Goal: Task Accomplishment & Management: Use online tool/utility

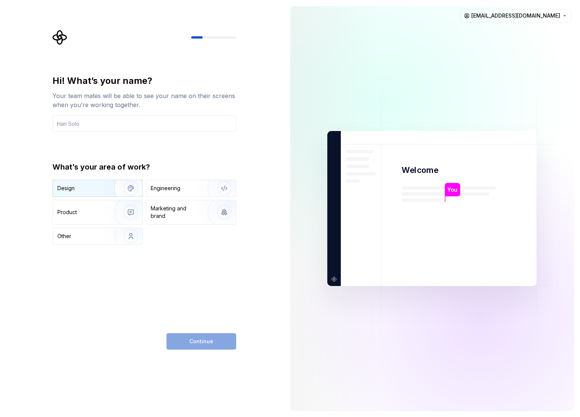
click at [117, 190] on img "button" at bounding box center [126, 188] width 48 height 50
click at [119, 127] on input "text" at bounding box center [144, 123] width 184 height 16
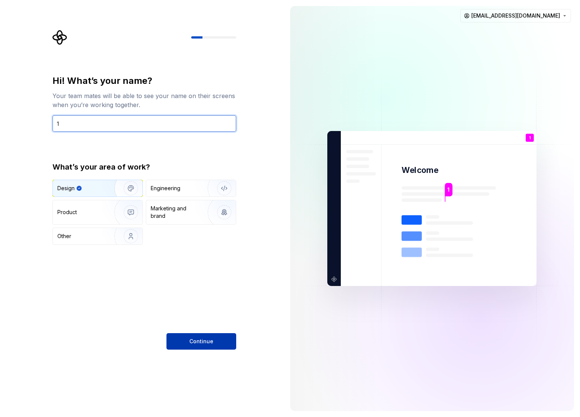
type input "1"
click at [217, 342] on button "Continue" at bounding box center [201, 341] width 70 height 16
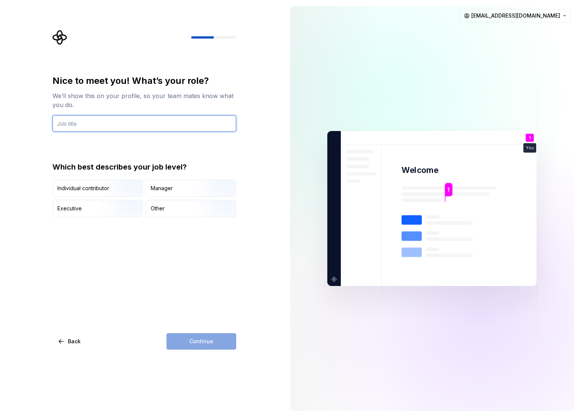
click at [96, 123] on input "text" at bounding box center [144, 123] width 184 height 16
type input "方法"
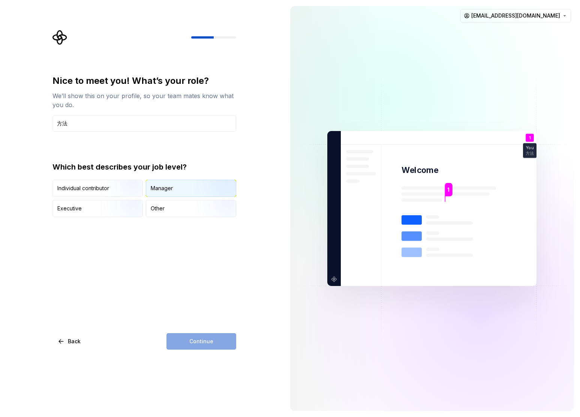
click at [180, 191] on div "Manager" at bounding box center [191, 188] width 90 height 16
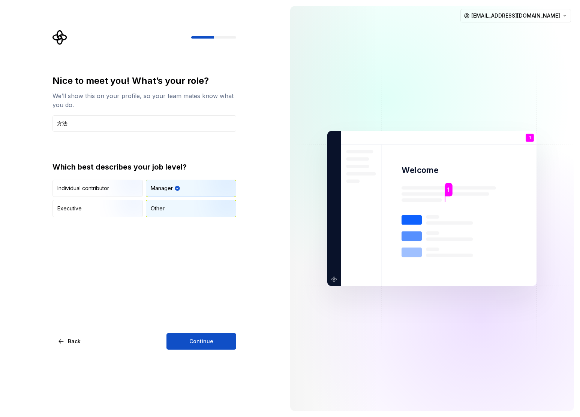
click at [179, 208] on div "Other" at bounding box center [191, 208] width 90 height 16
click at [212, 346] on button "Continue" at bounding box center [201, 341] width 70 height 16
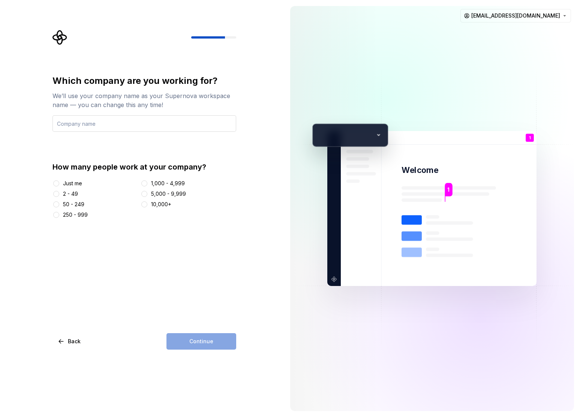
click at [105, 120] on input "text" at bounding box center [144, 123] width 184 height 16
type input "呃呃"
click at [70, 181] on div "Just me" at bounding box center [72, 183] width 19 height 7
click at [59, 181] on button "Just me" at bounding box center [56, 184] width 6 height 6
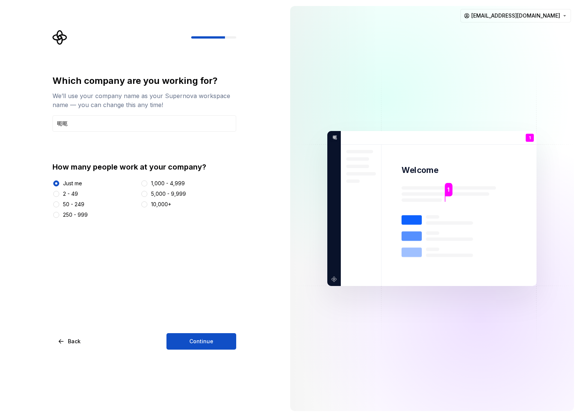
click at [205, 331] on div "Which company are you working for? We’ll use your company name as your Supernov…" at bounding box center [144, 212] width 184 height 275
click at [218, 341] on button "Continue" at bounding box center [201, 341] width 70 height 16
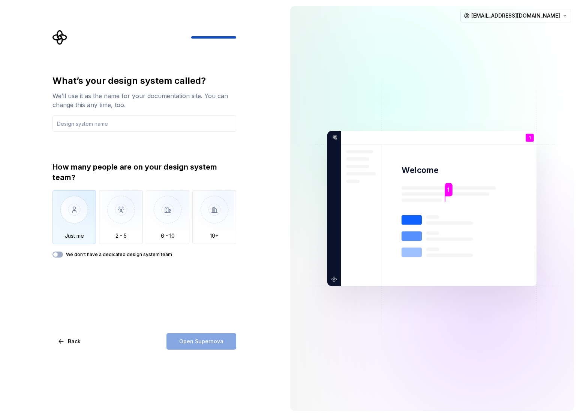
click at [81, 219] on img "button" at bounding box center [74, 215] width 44 height 50
click at [224, 342] on div "Open Supernova" at bounding box center [201, 341] width 70 height 16
click at [76, 253] on label "We don't have a dedicated design system team" at bounding box center [119, 255] width 106 height 6
click at [63, 253] on button "We don't have a dedicated design system team" at bounding box center [57, 255] width 10 height 6
click at [218, 330] on div "What’s your design system called? We’ll use it as the name for your documentati…" at bounding box center [144, 212] width 184 height 275
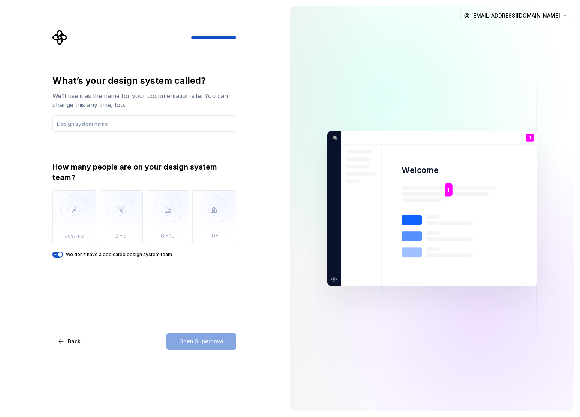
drag, startPoint x: 208, startPoint y: 339, endPoint x: 203, endPoint y: 333, distance: 8.0
click at [208, 339] on div "Open Supernova" at bounding box center [201, 341] width 70 height 16
click at [115, 133] on div "What’s your design system called? We’ll use it as the name for your documentati…" at bounding box center [144, 166] width 184 height 183
click at [136, 124] on input "text" at bounding box center [144, 123] width 184 height 16
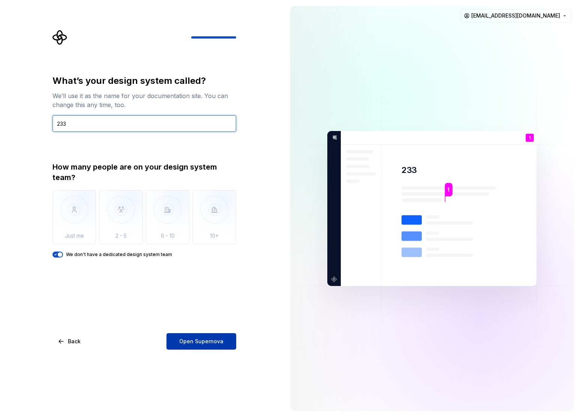
type input "233"
click at [222, 336] on button "Open Supernova" at bounding box center [201, 341] width 70 height 16
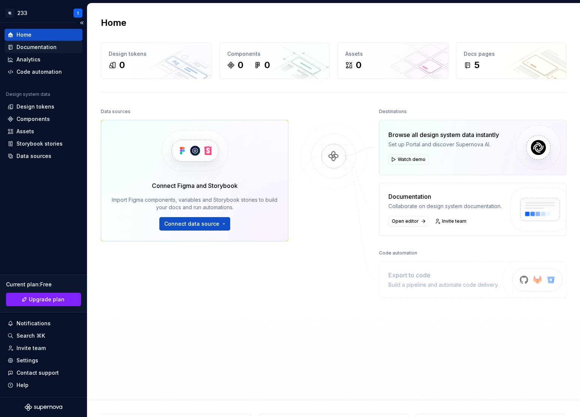
click at [52, 48] on div "Documentation" at bounding box center [36, 46] width 40 height 7
click at [46, 43] on div "Documentation" at bounding box center [43, 47] width 78 height 12
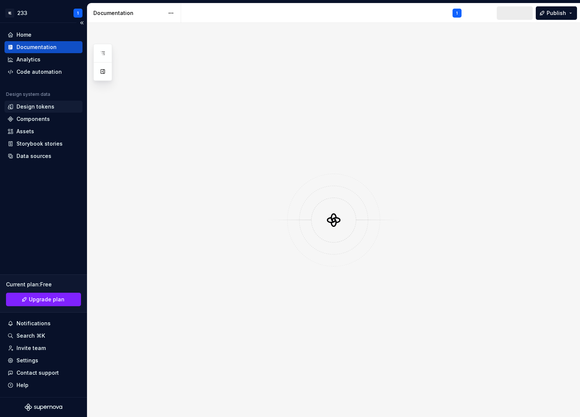
click at [46, 110] on div "Design tokens" at bounding box center [35, 106] width 38 height 7
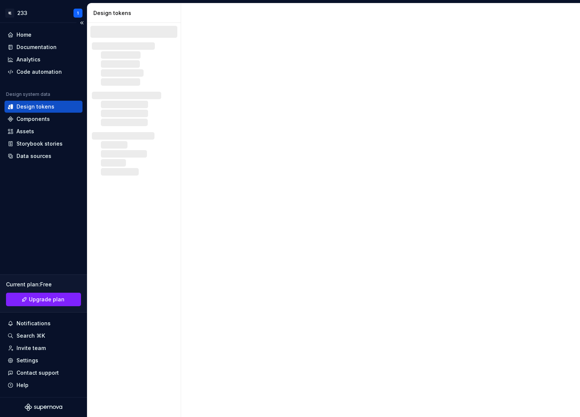
click at [48, 112] on div "Design tokens" at bounding box center [43, 107] width 78 height 12
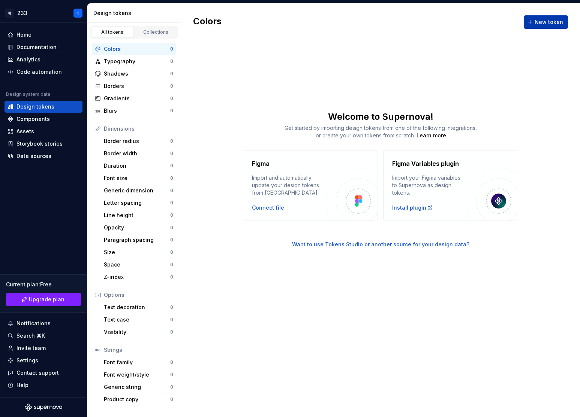
click at [547, 23] on span "New token" at bounding box center [548, 21] width 28 height 7
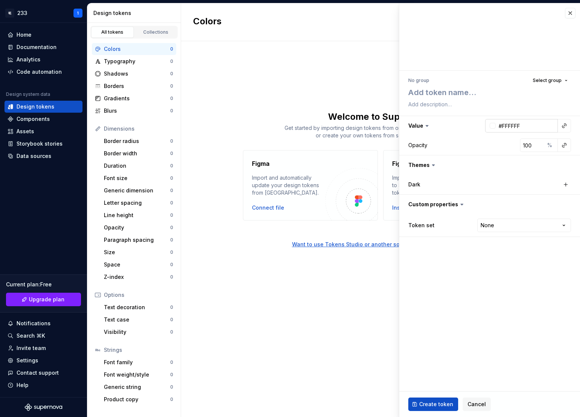
type textarea "*"
click at [469, 92] on textarea at bounding box center [488, 92] width 163 height 13
type textarea "1"
type textarea "*"
type textarea "11"
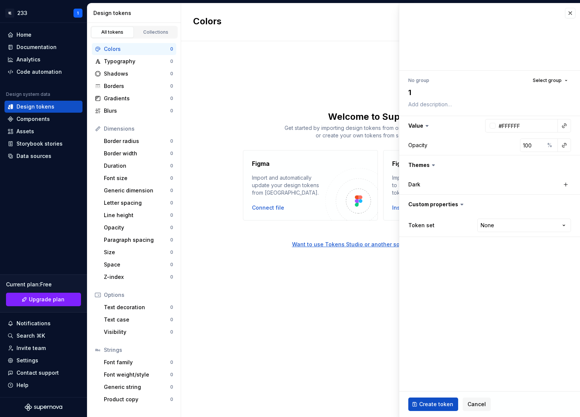
type textarea "*"
type textarea "11"
click at [444, 406] on span "Create token" at bounding box center [436, 404] width 34 height 7
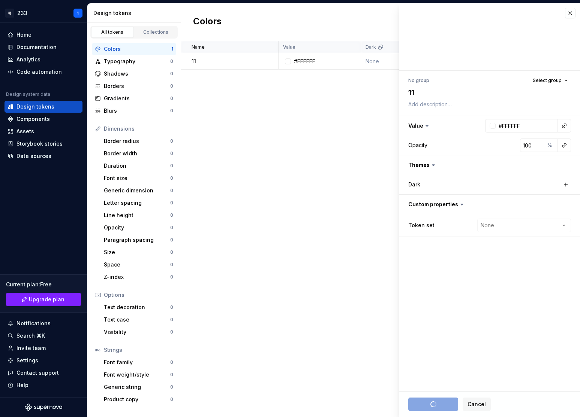
type textarea "*"
click at [234, 158] on div "Name Value Dark Token set Description Last updated 11 #FFFFFF None None less th…" at bounding box center [380, 229] width 399 height 376
type textarea "*"
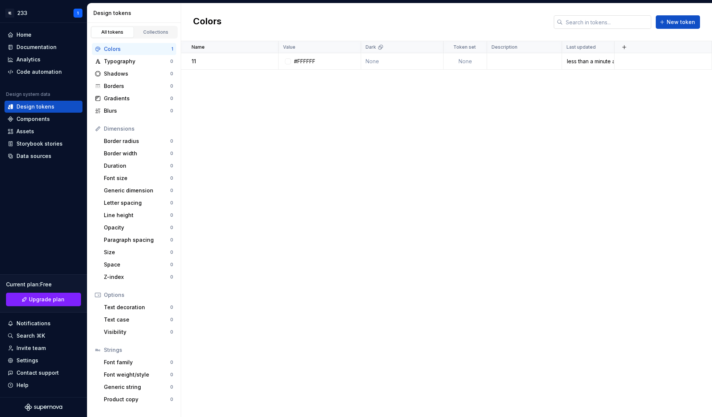
click at [579, 19] on input "text" at bounding box center [606, 21] width 88 height 13
click at [39, 121] on div "Components" at bounding box center [32, 118] width 33 height 7
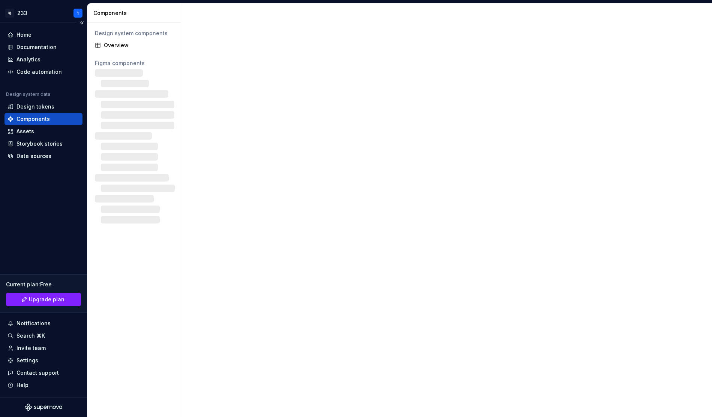
click at [42, 115] on div "Components" at bounding box center [32, 118] width 33 height 7
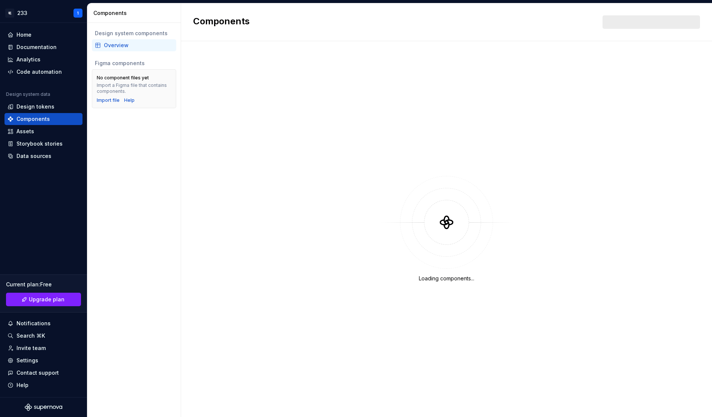
drag, startPoint x: 39, startPoint y: 106, endPoint x: 94, endPoint y: 103, distance: 54.8
click at [39, 106] on div "Design tokens" at bounding box center [35, 106] width 38 height 7
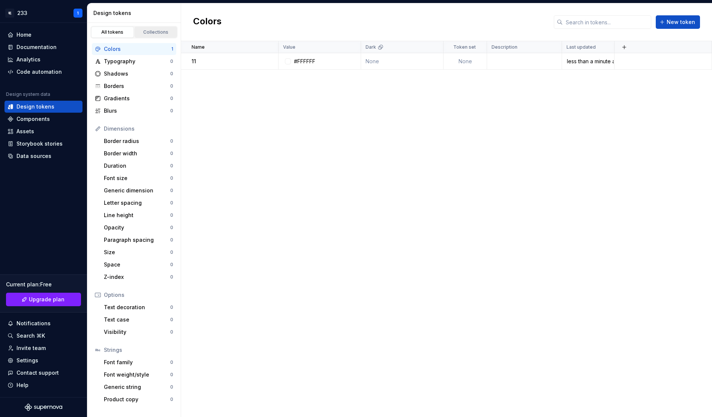
click at [157, 30] on div "Collections" at bounding box center [155, 32] width 37 height 6
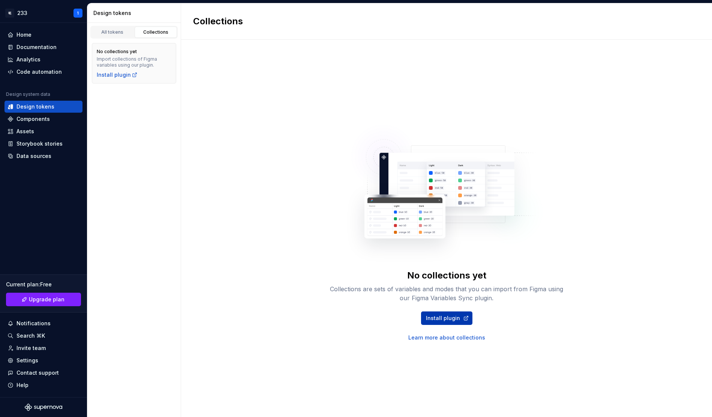
click at [459, 318] on link "Install plugin" at bounding box center [446, 318] width 51 height 13
